Goal: Find specific page/section: Find specific page/section

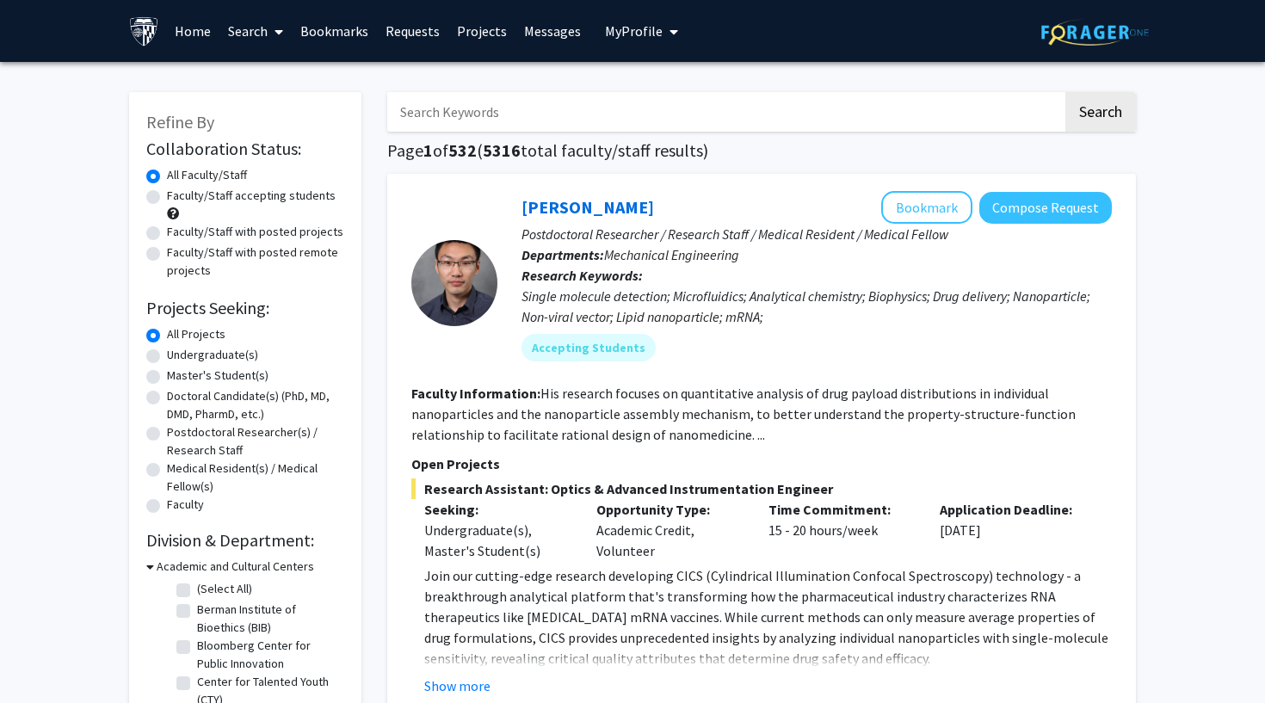
click at [419, 39] on link "Requests" at bounding box center [412, 31] width 71 height 60
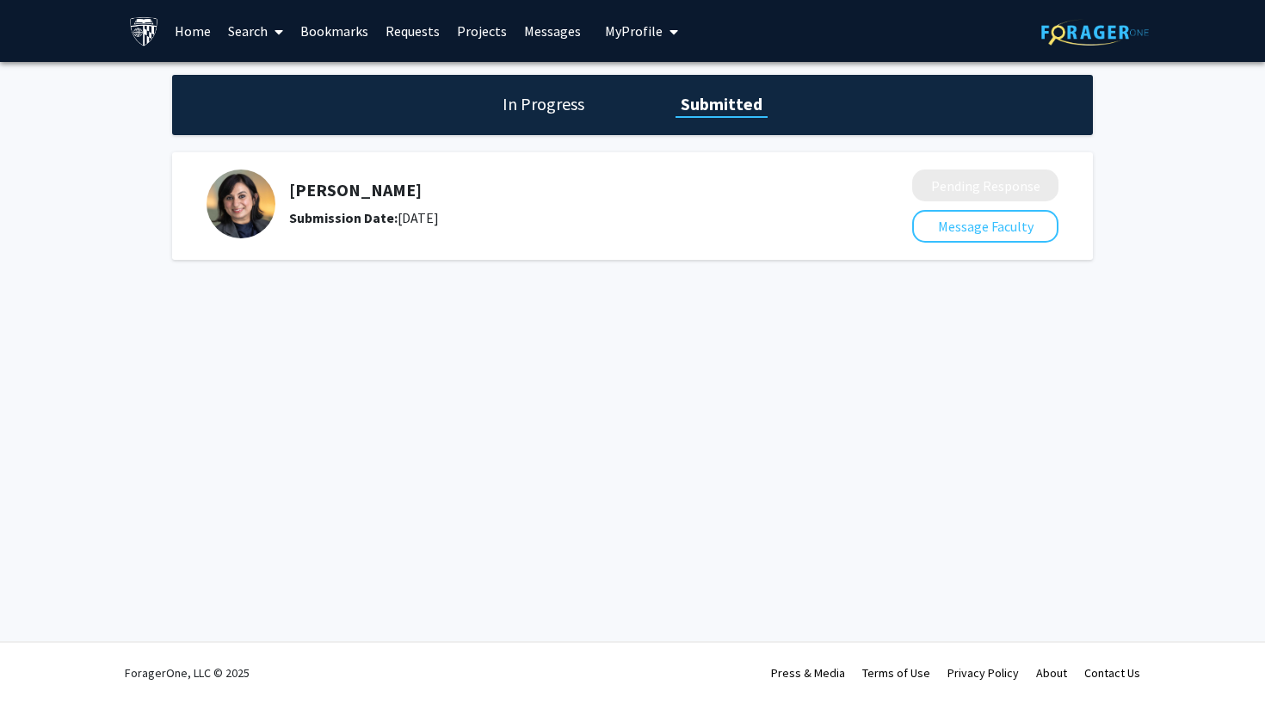
click at [578, 115] on h1 "In Progress" at bounding box center [543, 104] width 92 height 24
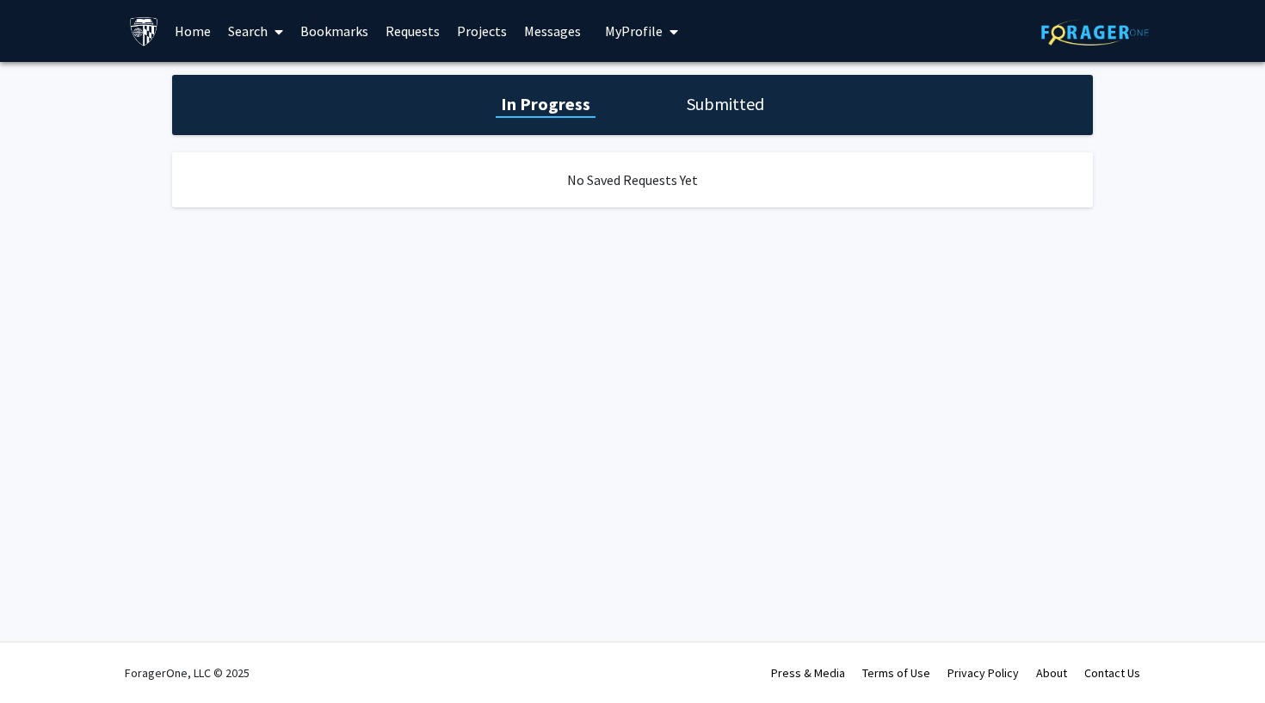
click at [487, 38] on link "Projects" at bounding box center [481, 31] width 67 height 60
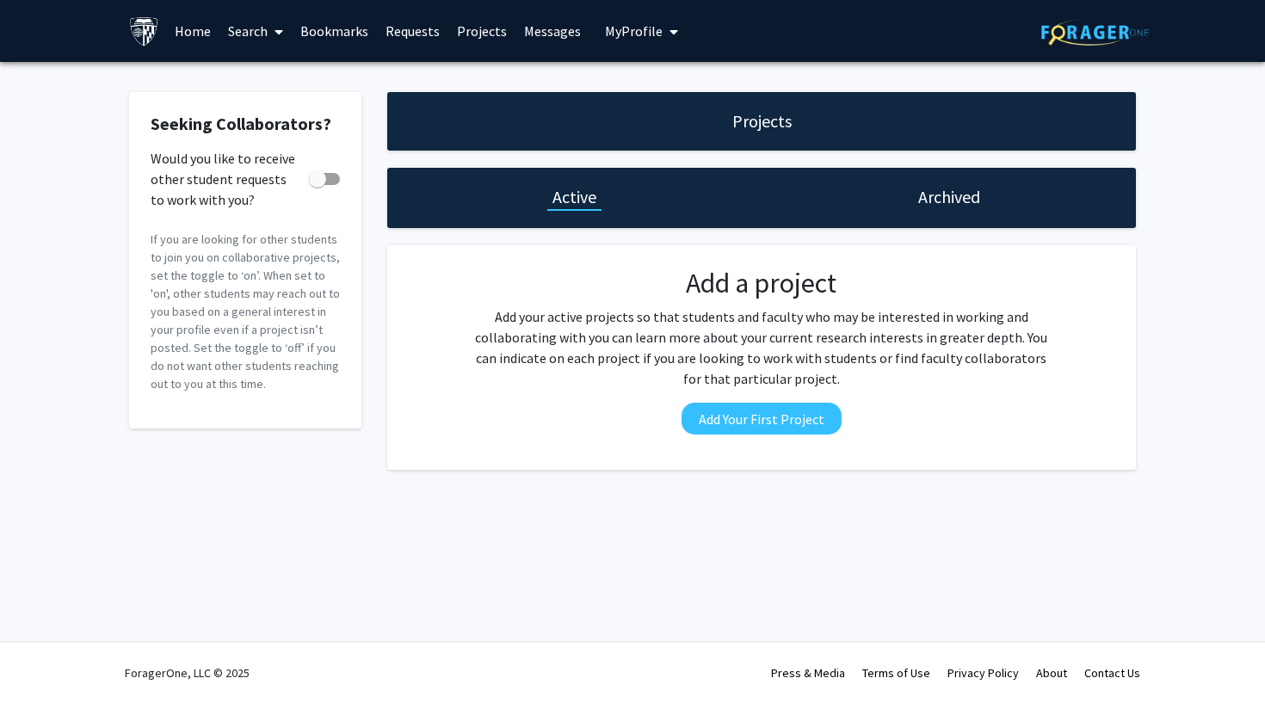
click at [337, 26] on link "Bookmarks" at bounding box center [334, 31] width 85 height 60
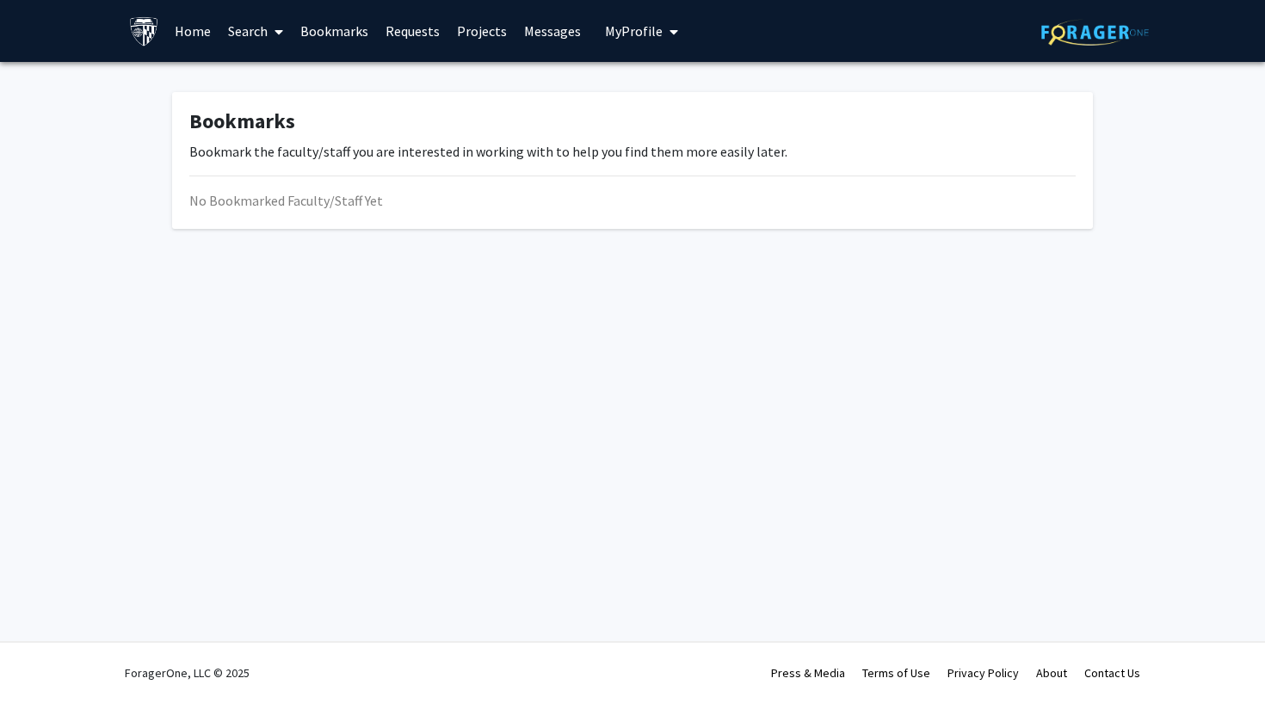
click at [249, 33] on link "Search" at bounding box center [255, 31] width 72 height 60
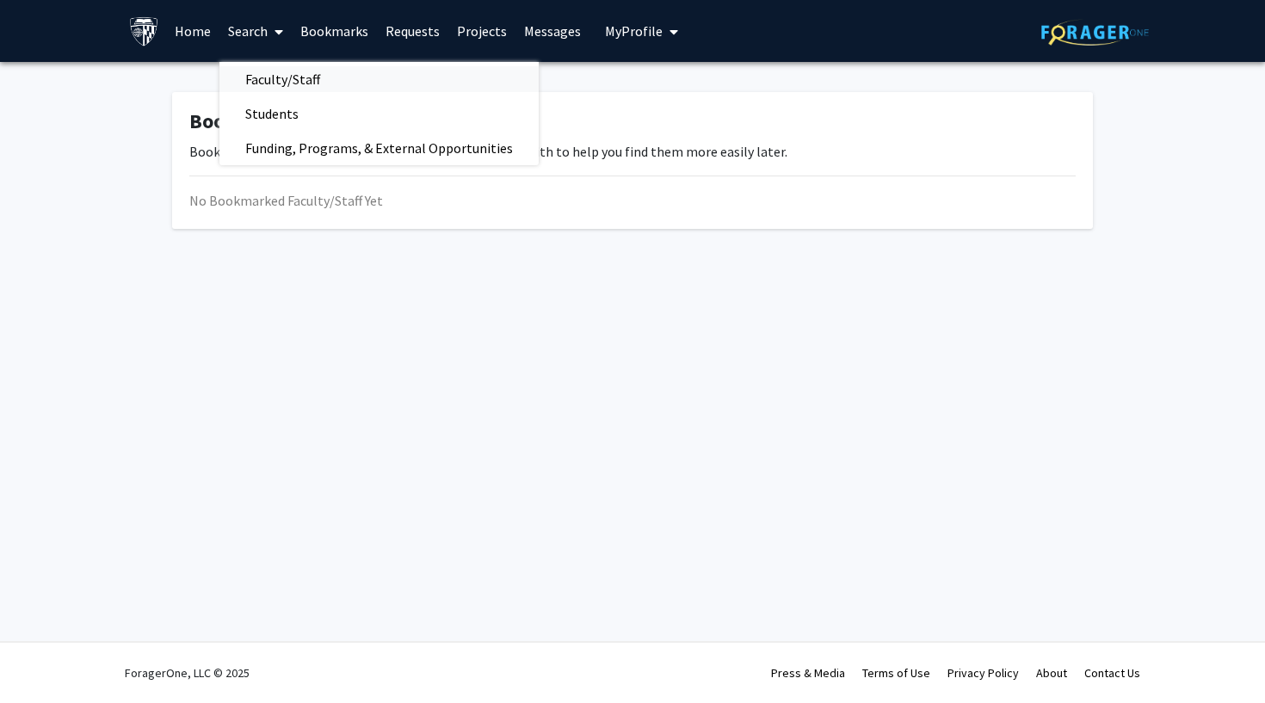
click at [258, 76] on span "Faculty/Staff" at bounding box center [282, 79] width 126 height 34
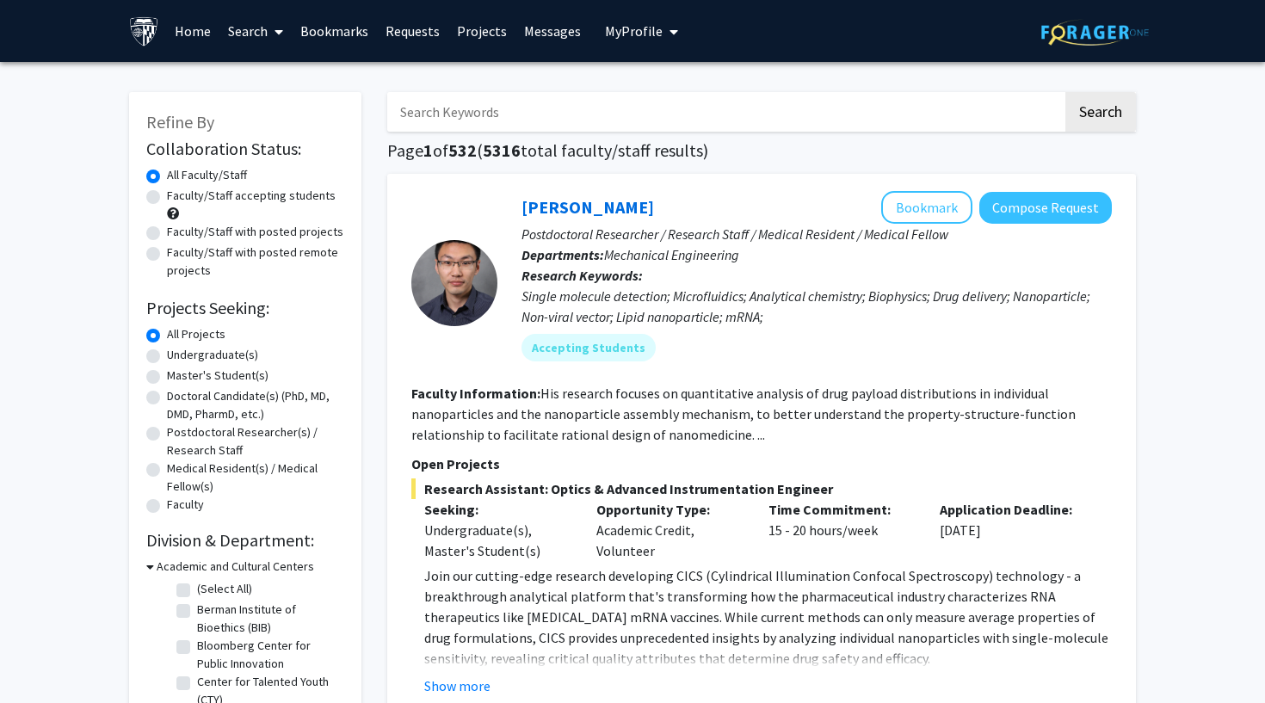
click at [216, 356] on label "Undergraduate(s)" at bounding box center [212, 355] width 91 height 18
click at [178, 356] on input "Undergraduate(s)" at bounding box center [172, 351] width 11 height 11
radio input "true"
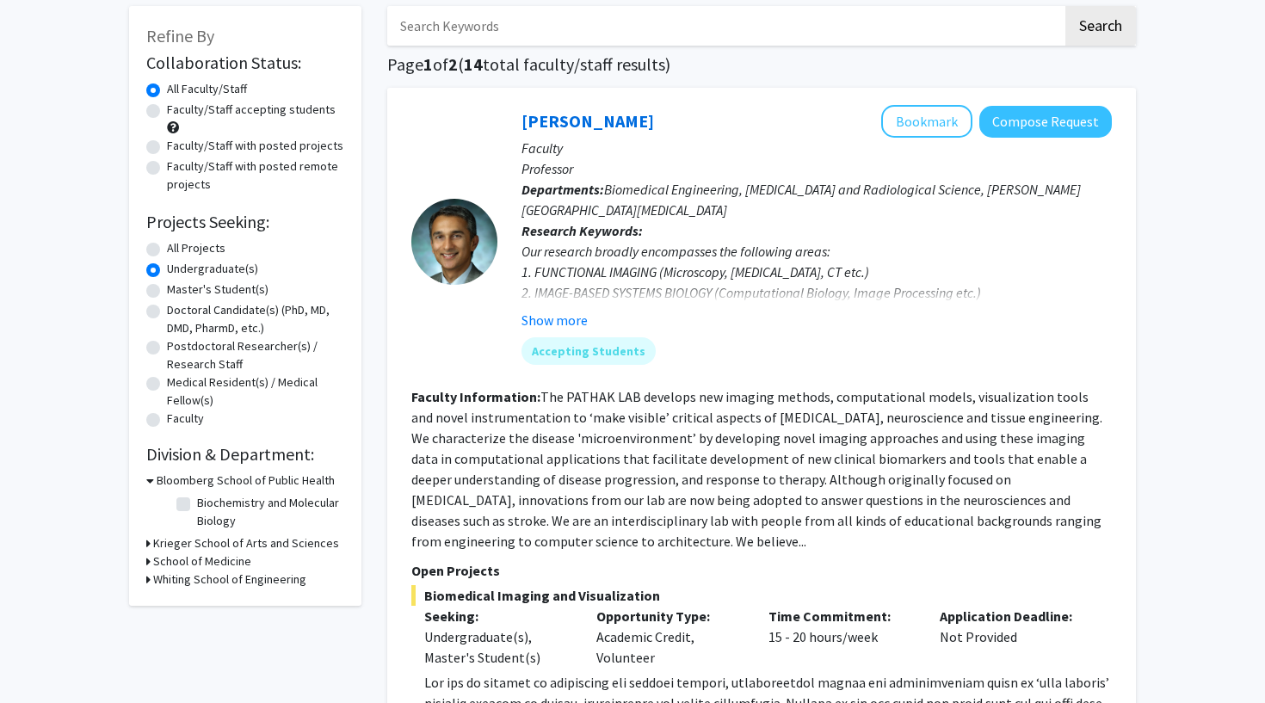
scroll to position [91, 0]
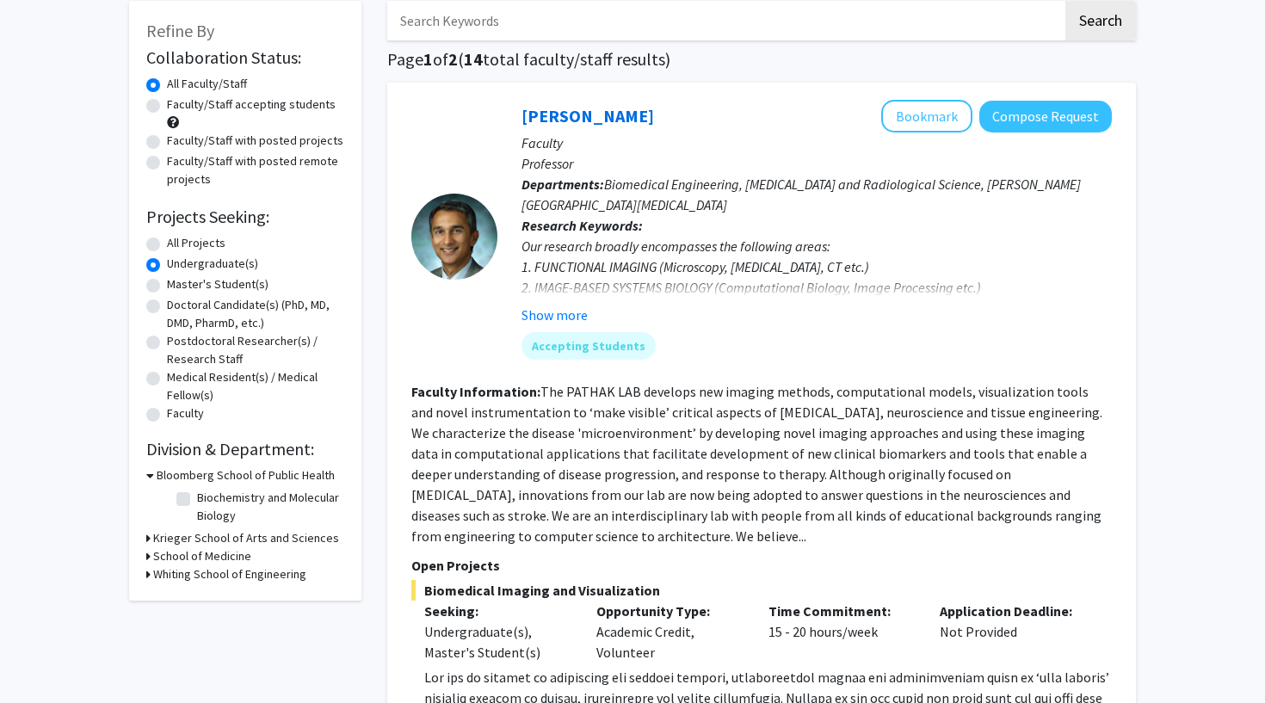
click at [219, 539] on h3 "Krieger School of Arts and Sciences" at bounding box center [246, 538] width 186 height 18
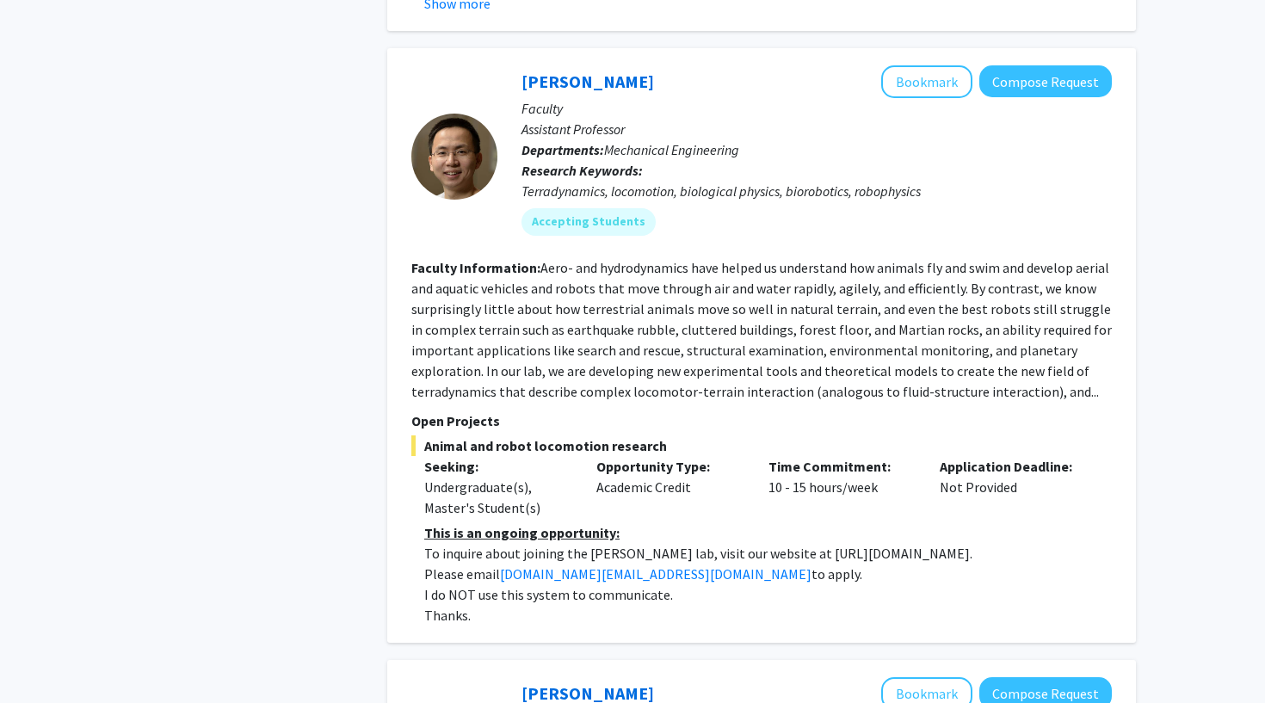
scroll to position [3926, 0]
